Goal: Navigation & Orientation: Find specific page/section

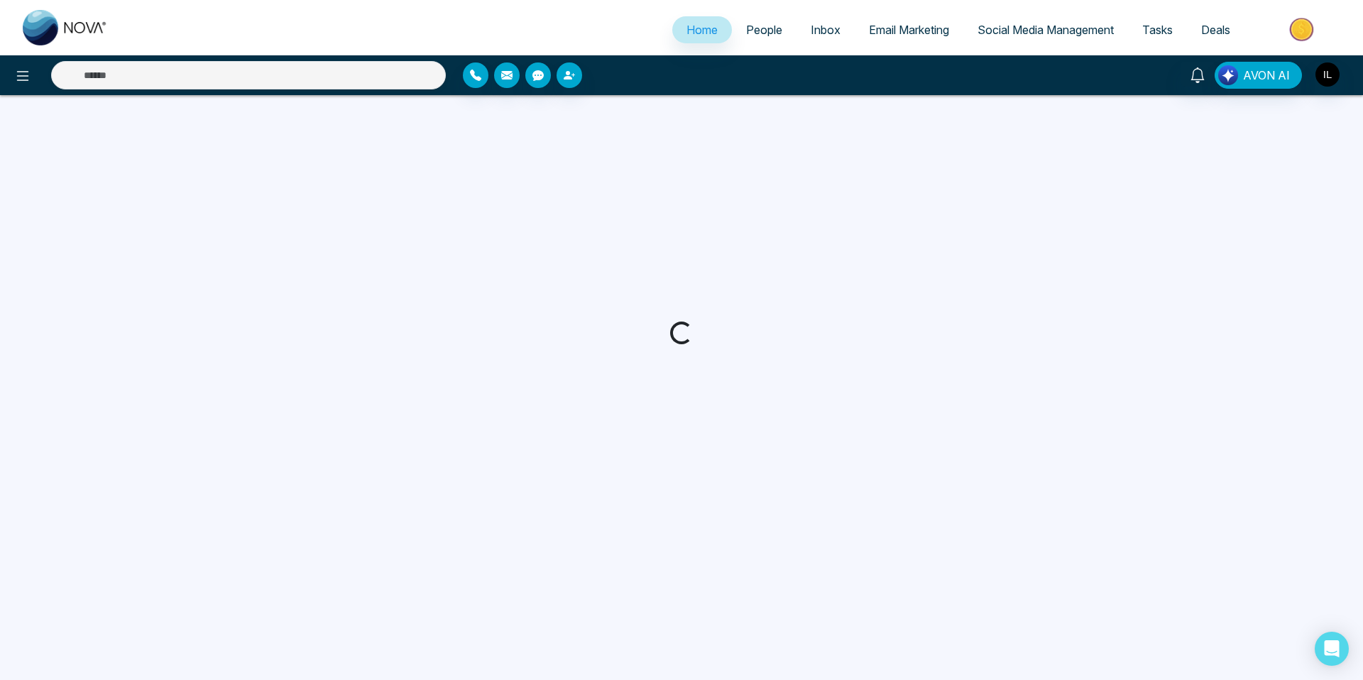
scroll to position [4, 0]
select select "*"
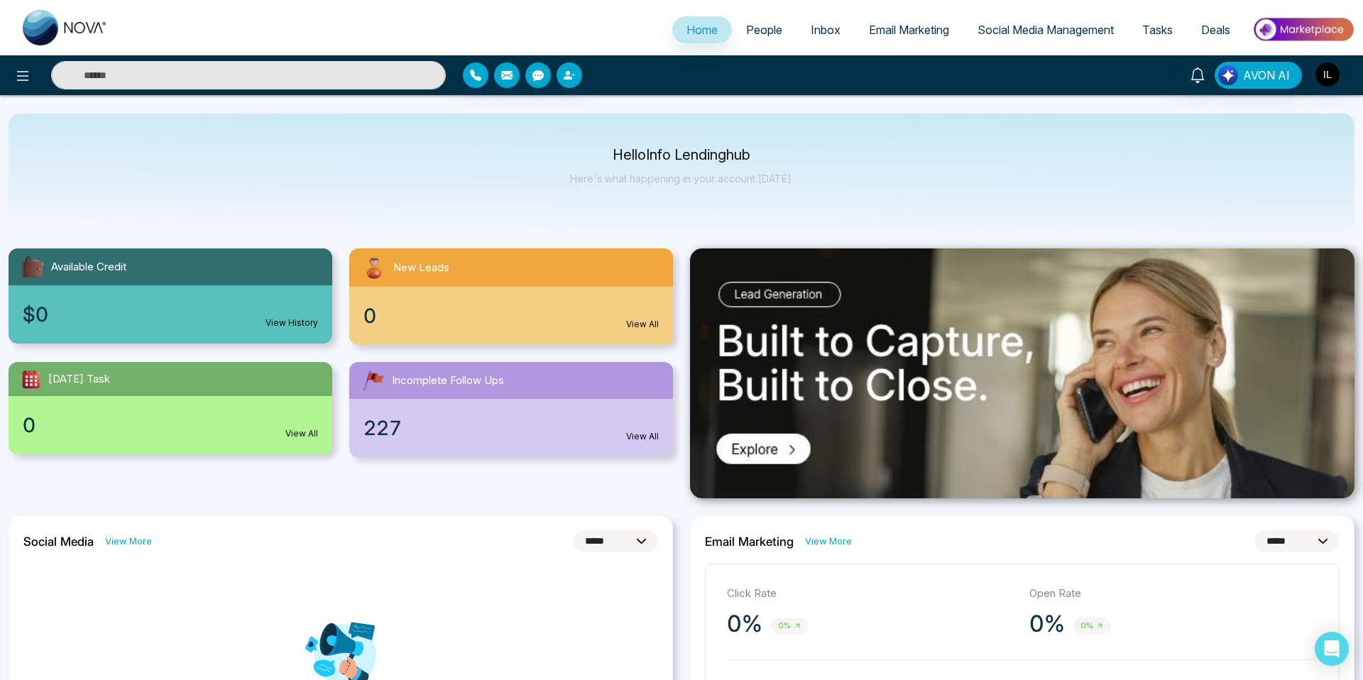
click at [752, 37] on link "People" at bounding box center [764, 29] width 65 height 27
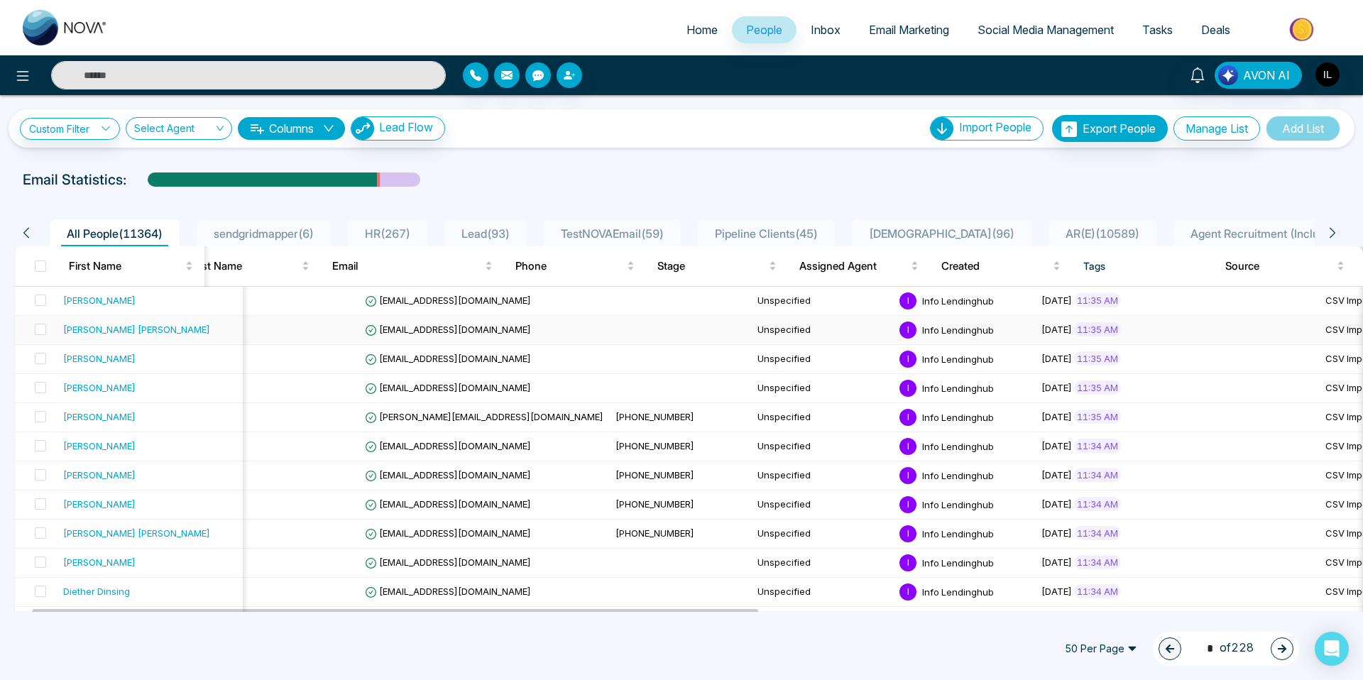
scroll to position [0, 38]
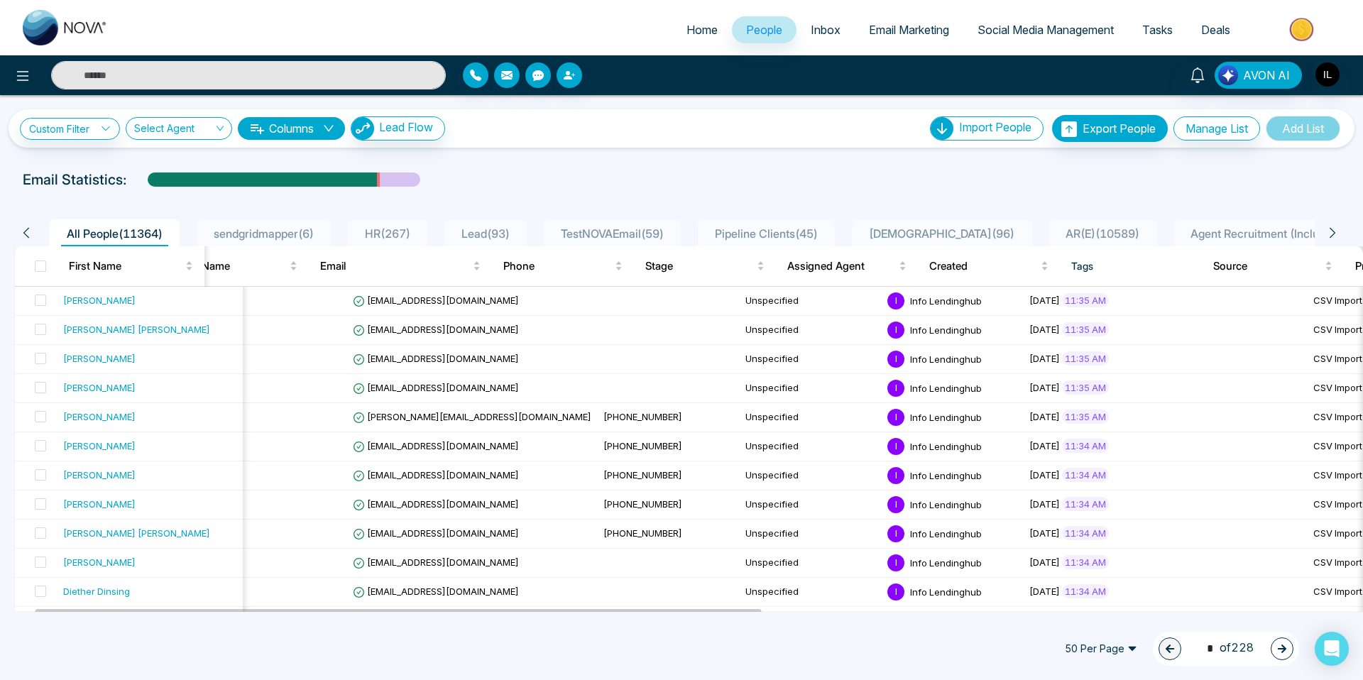
click at [471, 233] on span "Lead ( 93 )" at bounding box center [486, 233] width 60 height 14
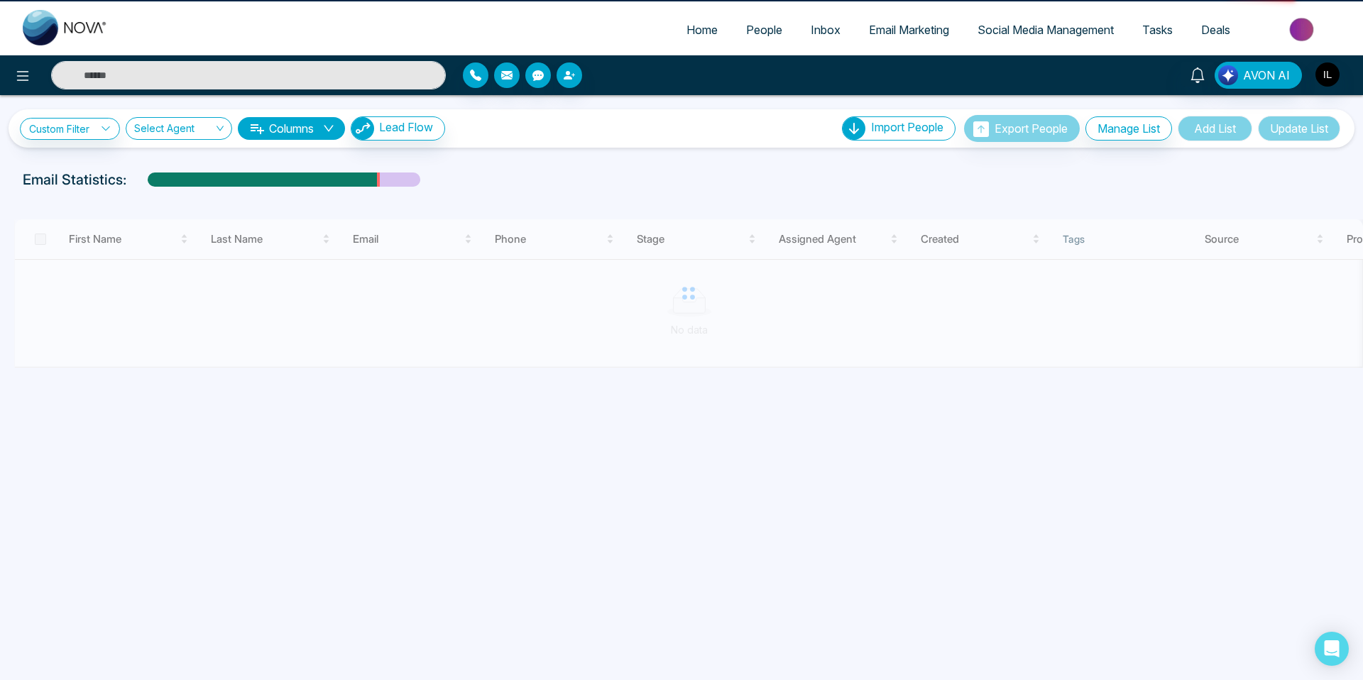
click at [480, 230] on div at bounding box center [688, 293] width 1349 height 148
